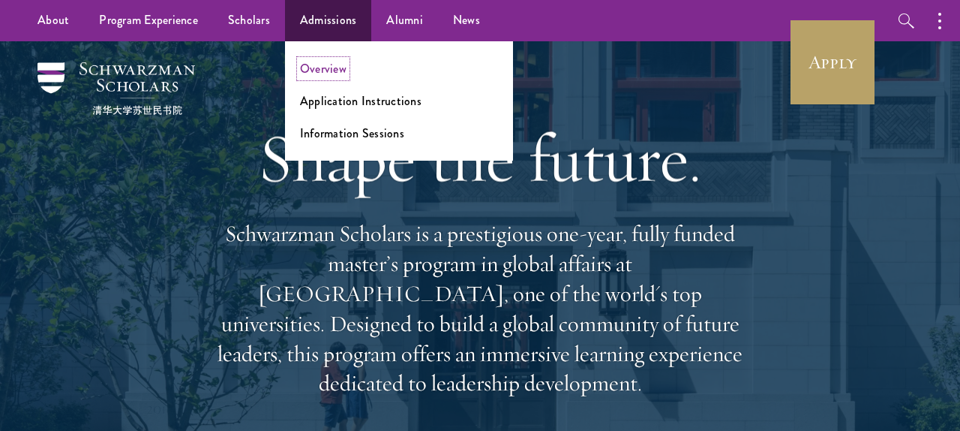
click at [335, 74] on link "Overview" at bounding box center [323, 68] width 47 height 17
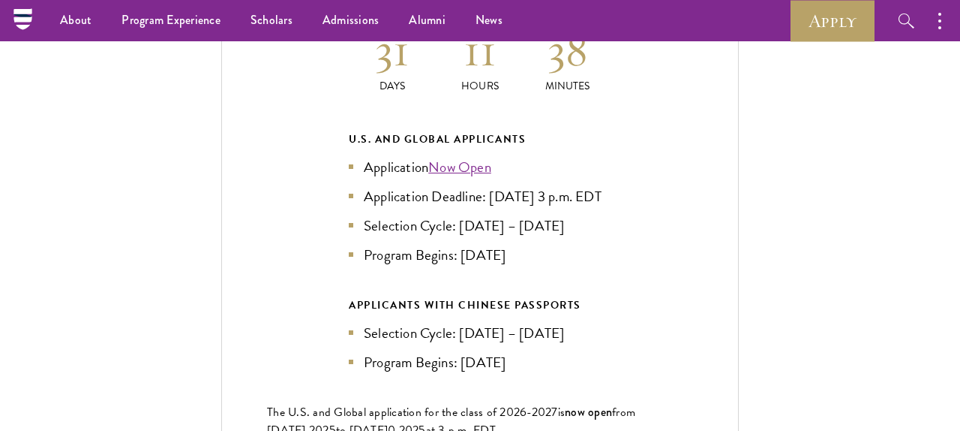
scroll to position [3230, 0]
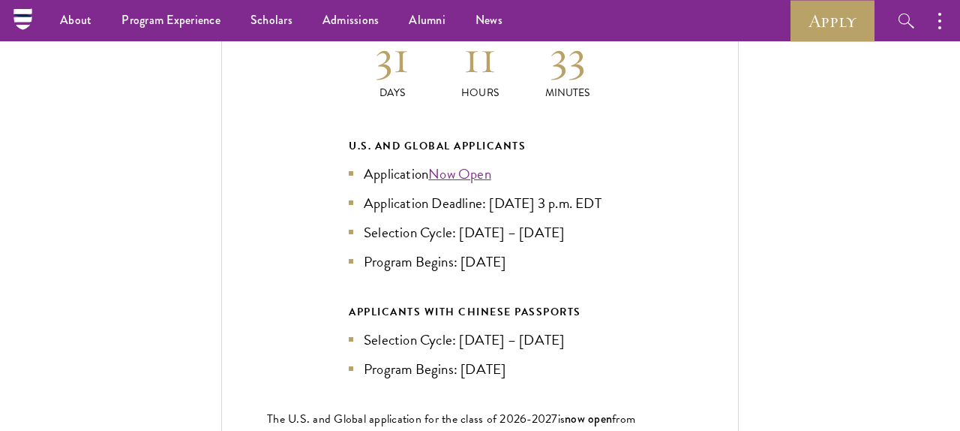
drag, startPoint x: 589, startPoint y: 173, endPoint x: 604, endPoint y: 185, distance: 19.2
click at [604, 192] on li "Application Deadline: Sept 10, 2025 at 3 p.m. EDT" at bounding box center [480, 203] width 263 height 22
copy li "3 p.m. EDT"
click at [434, 163] on link "Now Open" at bounding box center [459, 174] width 63 height 22
click at [696, 314] on div "Current Selection Cycle: Countdown to September 10, 2025 Application Deadline 3…" at bounding box center [480, 237] width 518 height 638
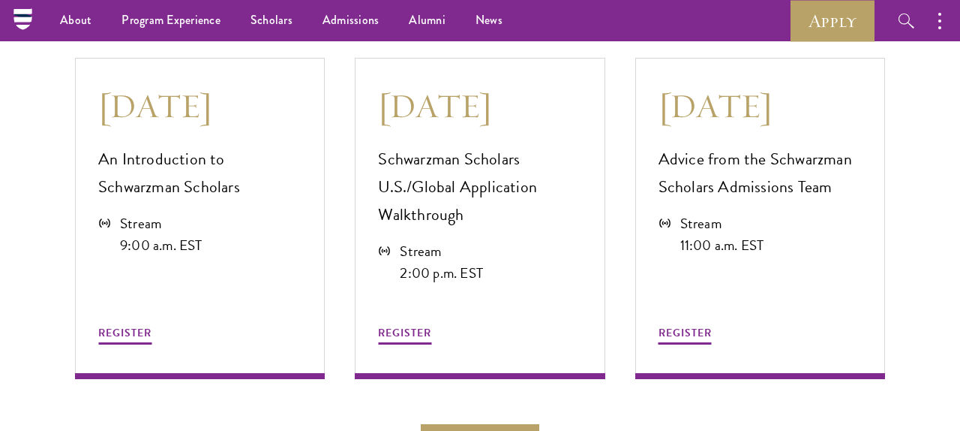
scroll to position [4045, 0]
